Goal: Task Accomplishment & Management: Manage account settings

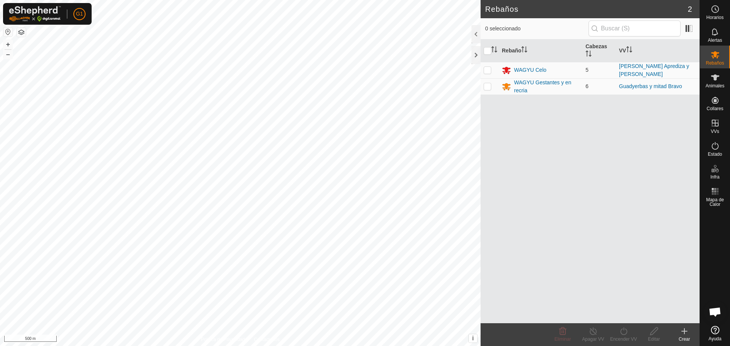
click at [9, 32] on button "button" at bounding box center [7, 31] width 9 height 9
click at [533, 84] on div "WAGYU Gestantes y en recria" at bounding box center [546, 87] width 65 height 16
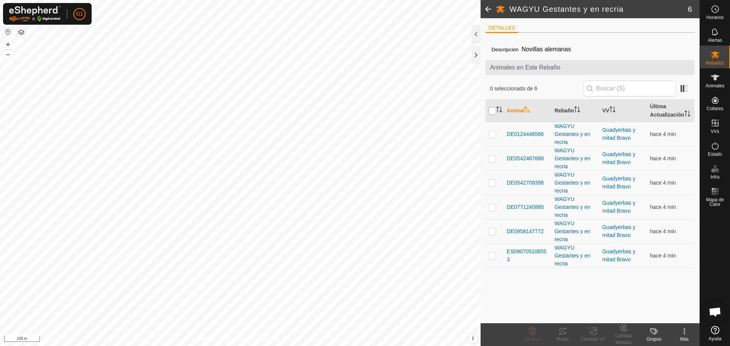
click at [494, 113] on input "checkbox" at bounding box center [493, 111] width 8 height 8
checkbox input "true"
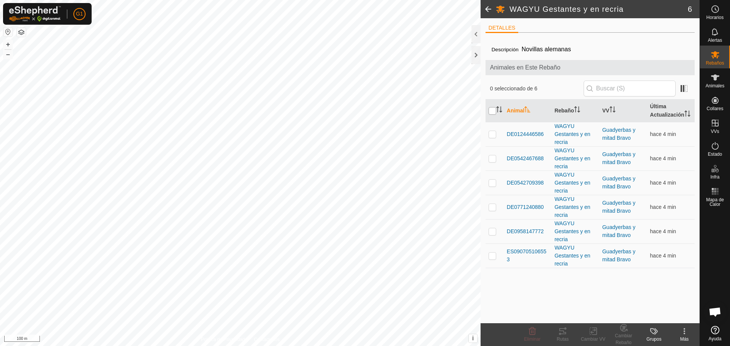
checkbox input "true"
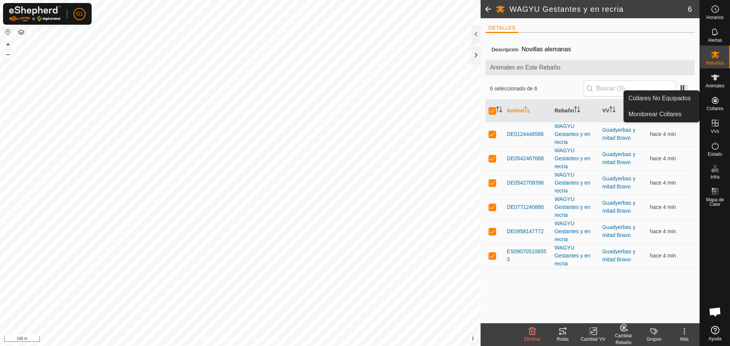
click at [716, 104] on icon at bounding box center [715, 100] width 9 height 9
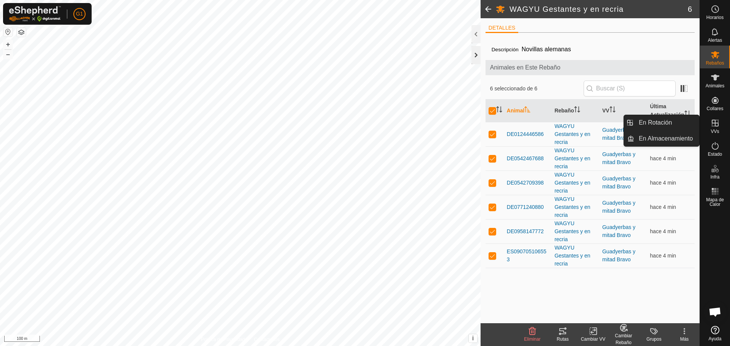
click at [476, 57] on div at bounding box center [476, 55] width 9 height 18
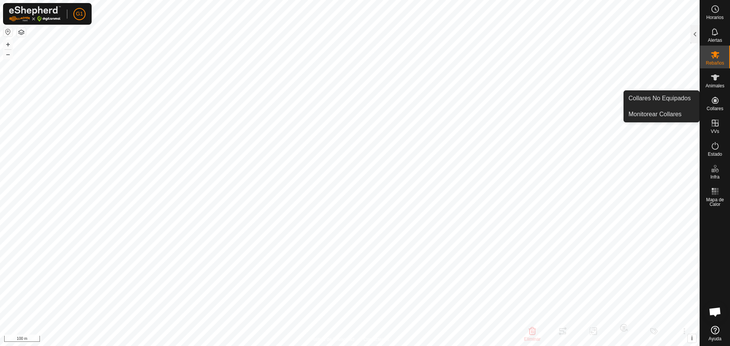
click at [715, 101] on icon at bounding box center [715, 100] width 7 height 7
click at [716, 105] on es-neckbands-svg-icon at bounding box center [715, 100] width 14 height 12
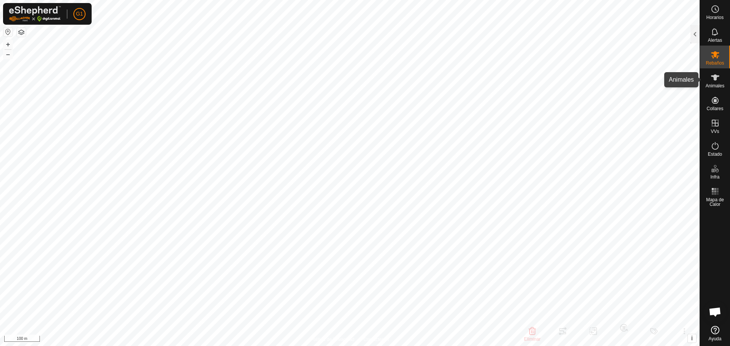
click at [715, 83] on es-animals-svg-icon at bounding box center [715, 77] width 14 height 12
click at [695, 35] on div at bounding box center [695, 34] width 9 height 18
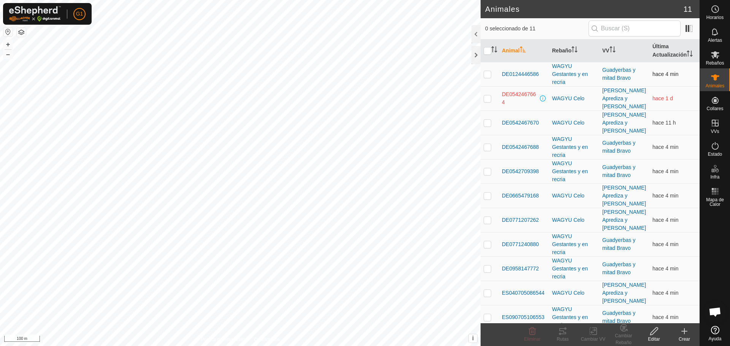
click at [488, 76] on p-checkbox at bounding box center [488, 74] width 8 height 6
click at [487, 75] on p-checkbox at bounding box center [488, 74] width 8 height 6
checkbox input "false"
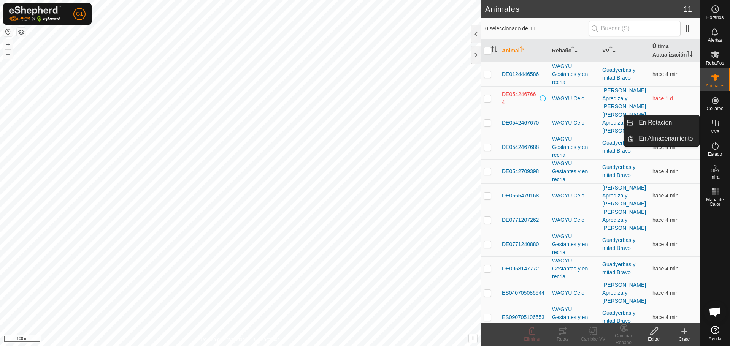
click at [718, 123] on icon at bounding box center [715, 123] width 9 height 9
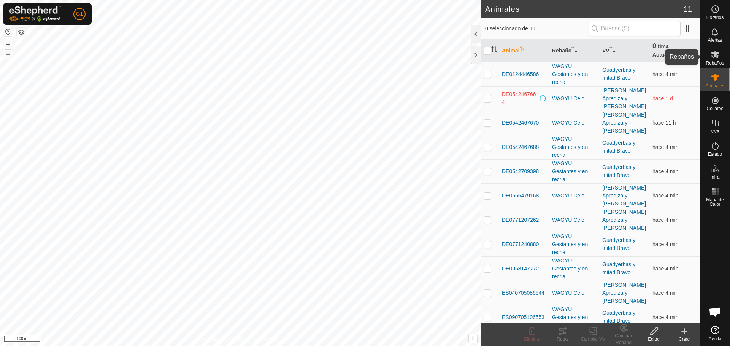
click at [713, 61] on span "Rebaños" at bounding box center [715, 63] width 18 height 5
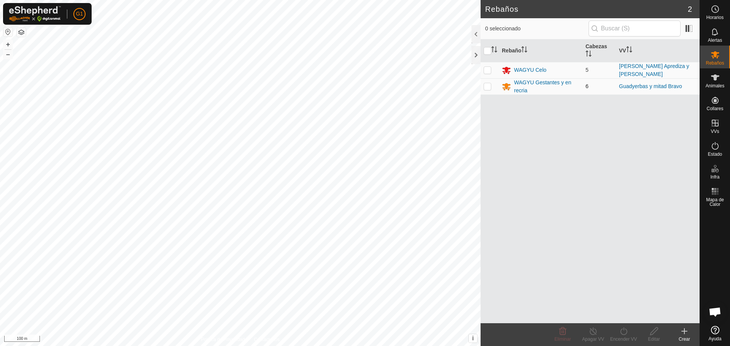
click at [487, 86] on p-checkbox at bounding box center [488, 86] width 8 height 6
checkbox input "true"
click at [592, 332] on line at bounding box center [593, 332] width 6 height 6
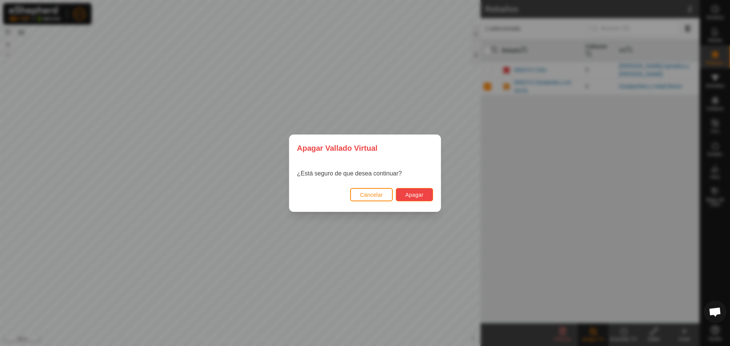
click at [421, 193] on span "Apagar" at bounding box center [414, 195] width 18 height 6
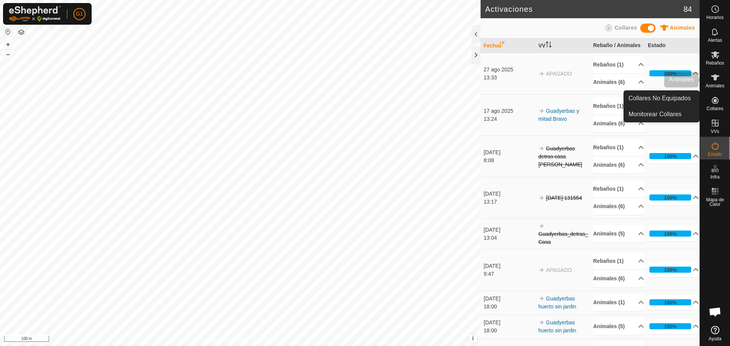
click at [718, 84] on span "Animales" at bounding box center [715, 86] width 19 height 5
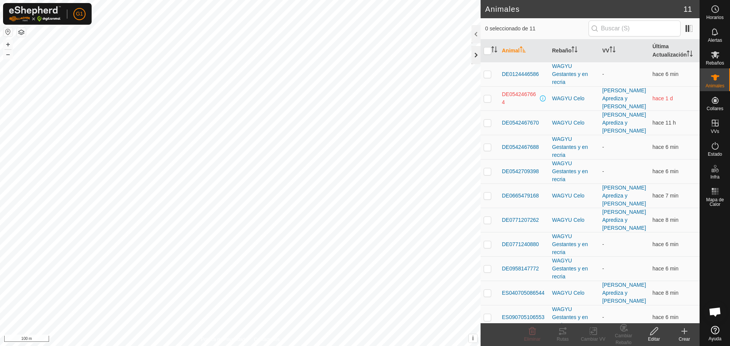
click at [475, 51] on div at bounding box center [476, 55] width 9 height 18
